Goal: Transaction & Acquisition: Purchase product/service

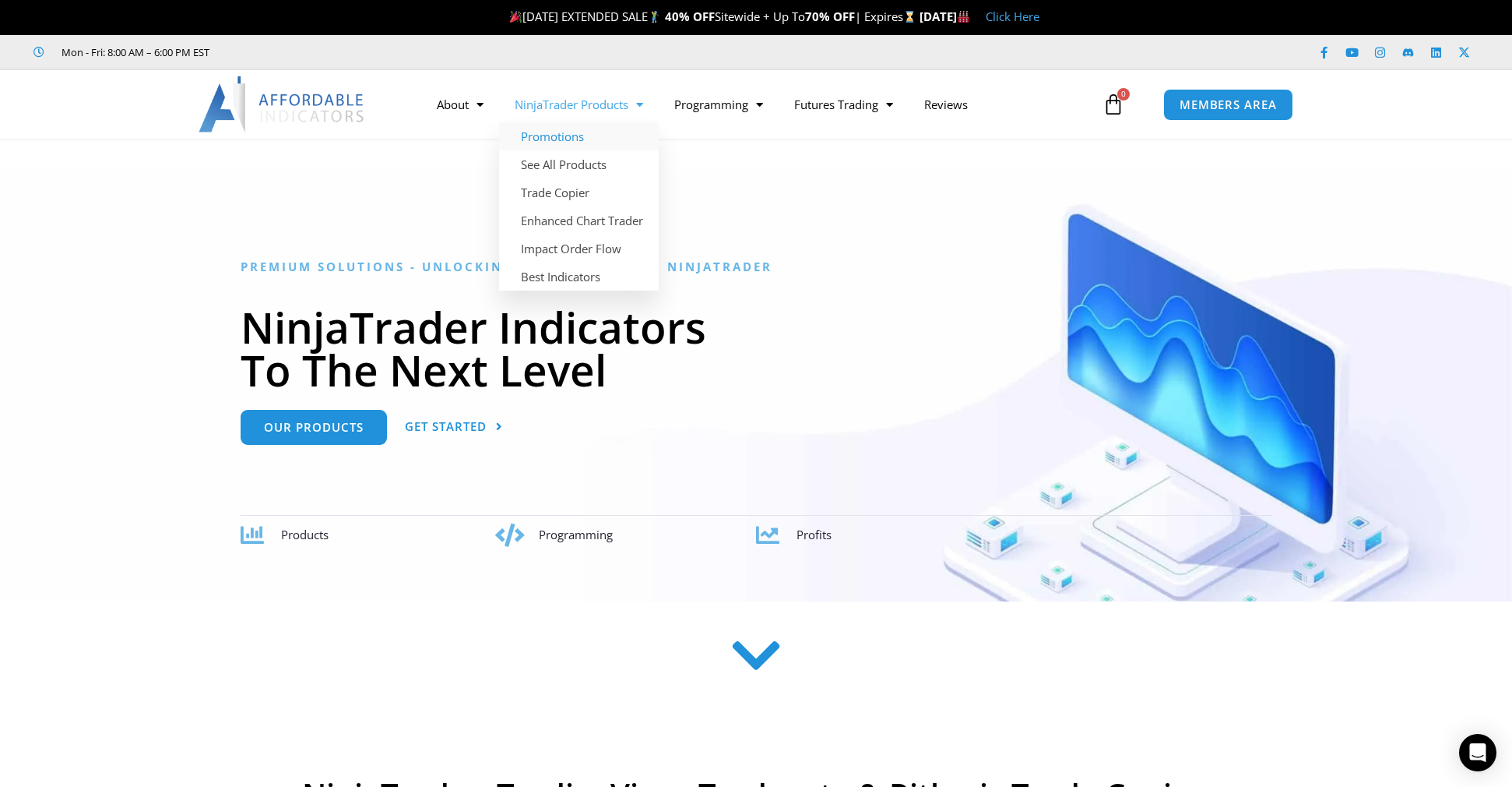
click at [566, 134] on link "Promotions" at bounding box center [579, 136] width 159 height 28
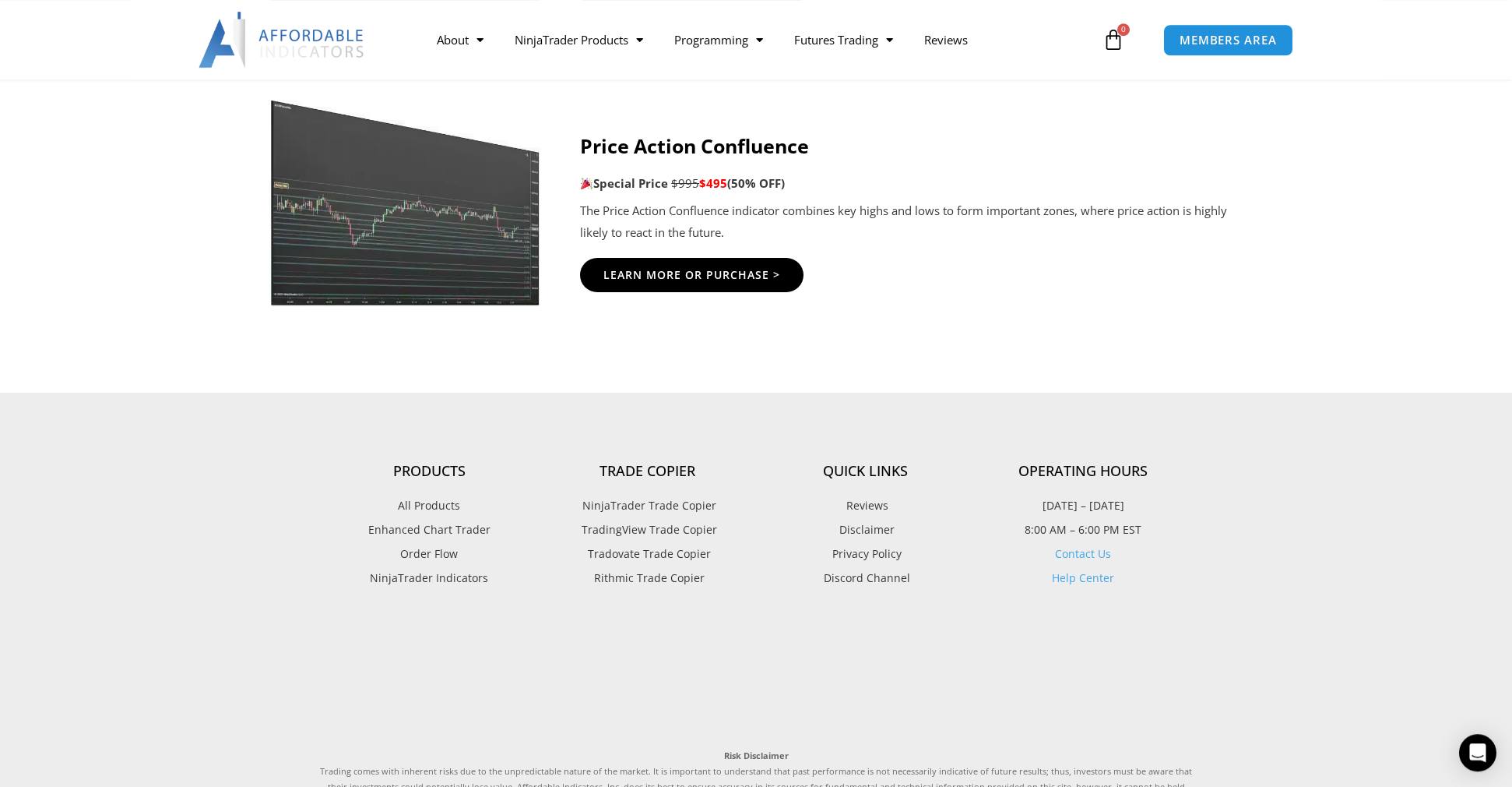
scroll to position [2649, 0]
click at [660, 502] on span "NinjaTrader Trade Copier" at bounding box center [647, 504] width 137 height 20
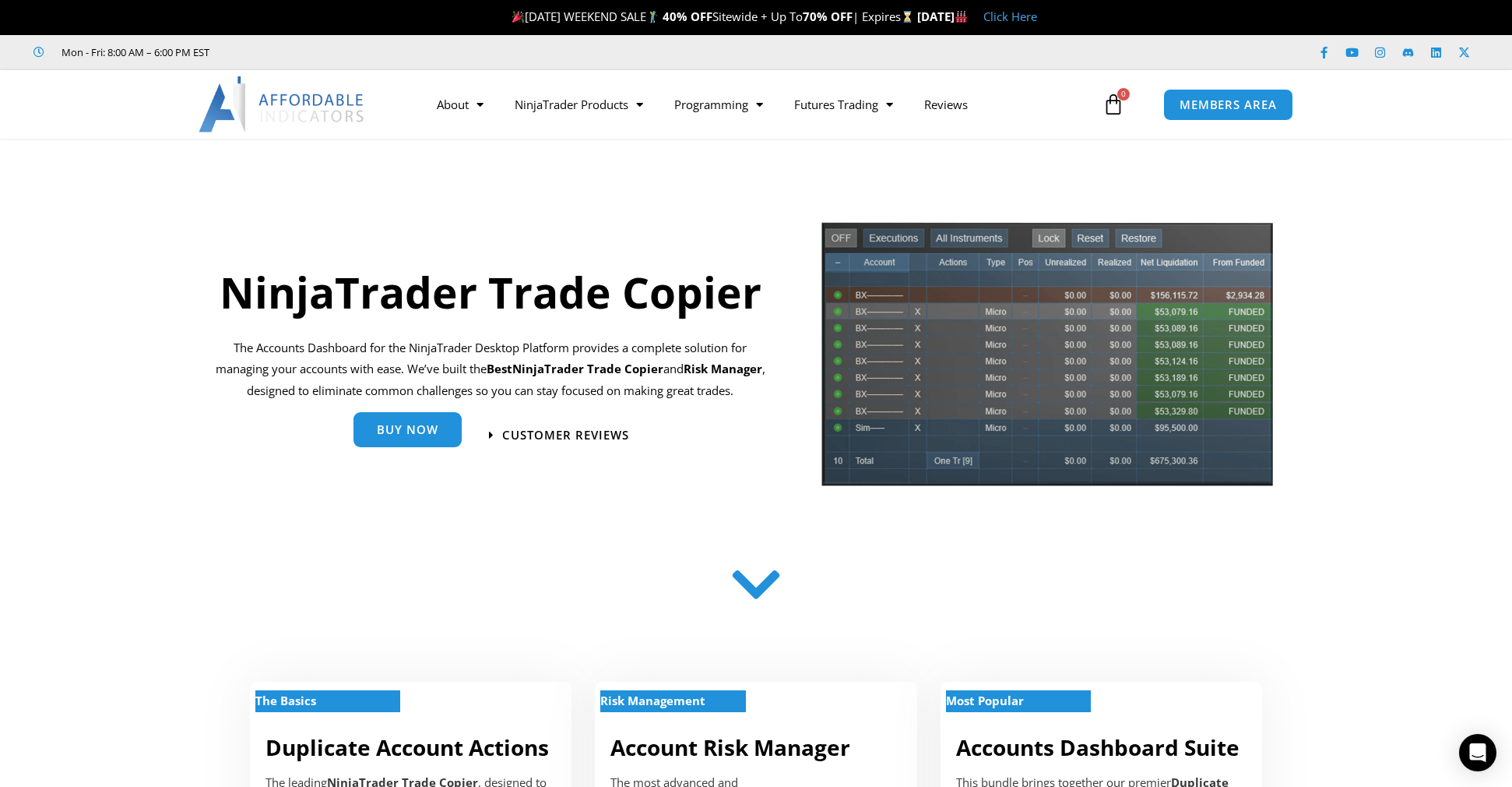
click at [413, 427] on span "Buy Now" at bounding box center [407, 429] width 61 height 12
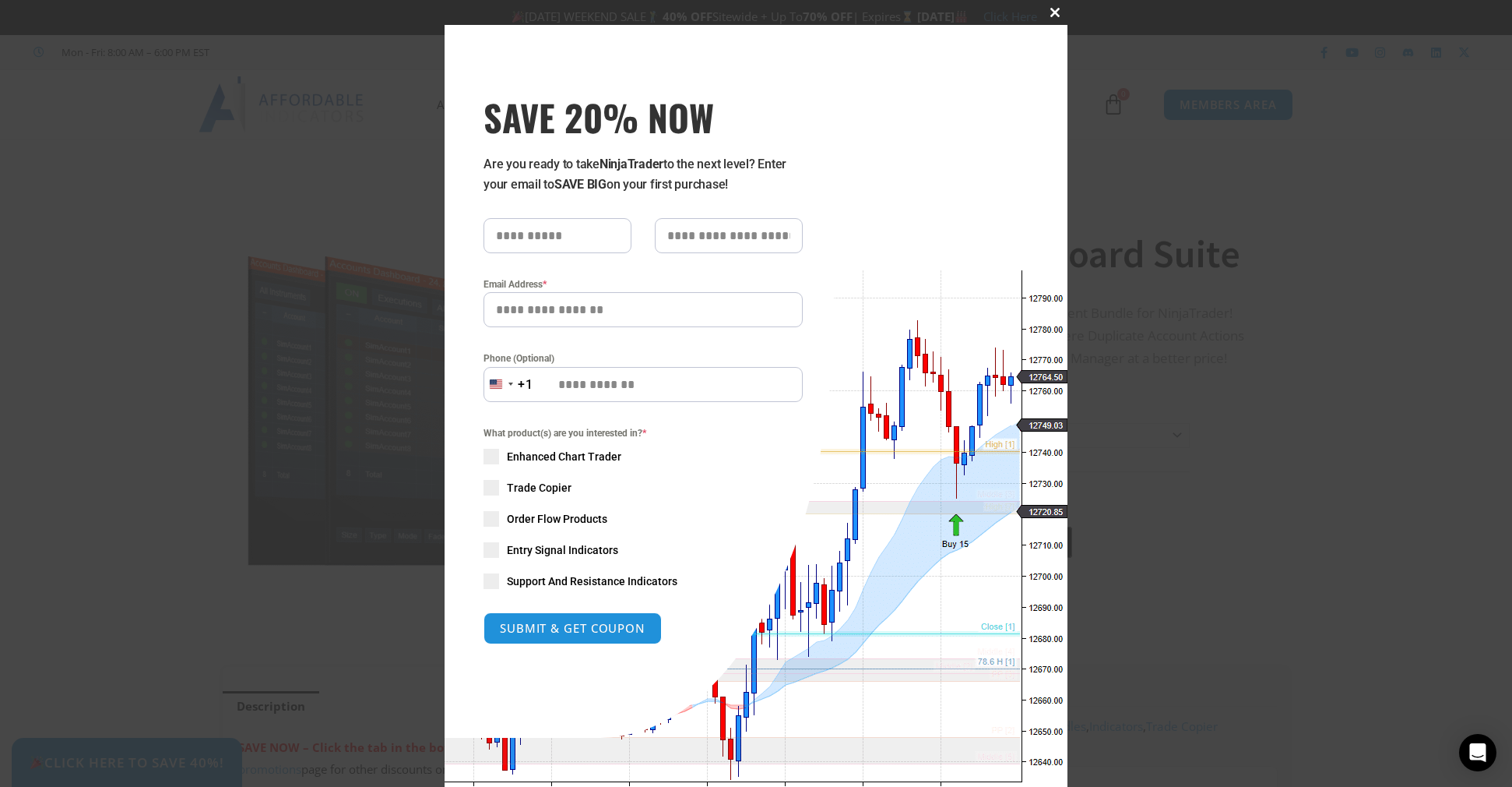
click at [1053, 11] on span at bounding box center [1054, 13] width 25 height 9
